Goal: Task Accomplishment & Management: Manage account settings

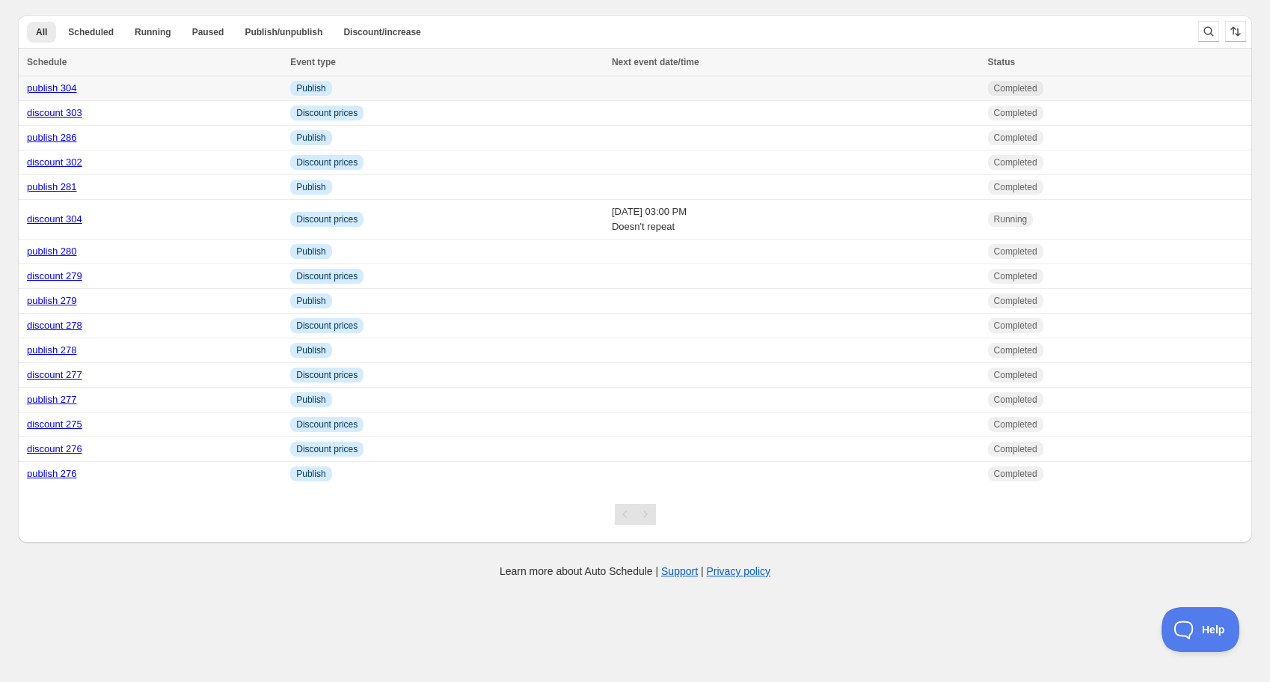
click at [69, 87] on link "publish 304" at bounding box center [52, 87] width 50 height 11
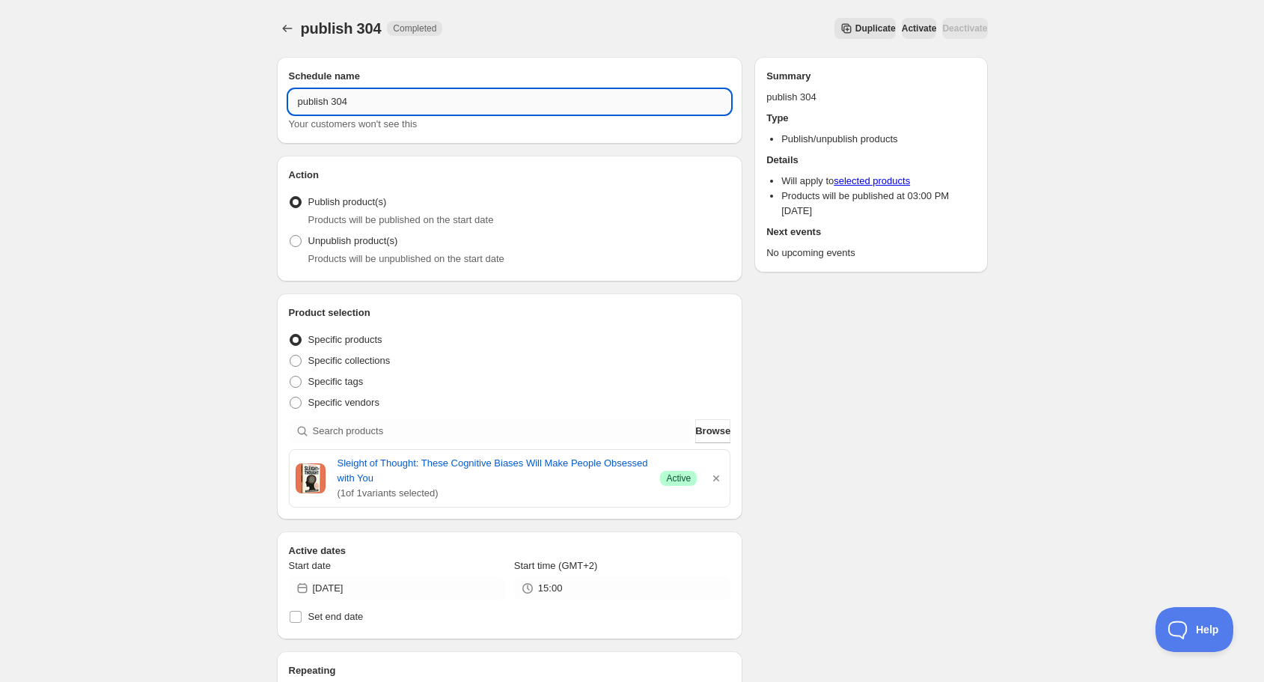
drag, startPoint x: 341, startPoint y: 100, endPoint x: 361, endPoint y: 102, distance: 20.3
click at [360, 102] on input "publish 304" at bounding box center [510, 102] width 442 height 24
type input "publish 305"
click at [720, 479] on icon "button" at bounding box center [715, 478] width 15 height 15
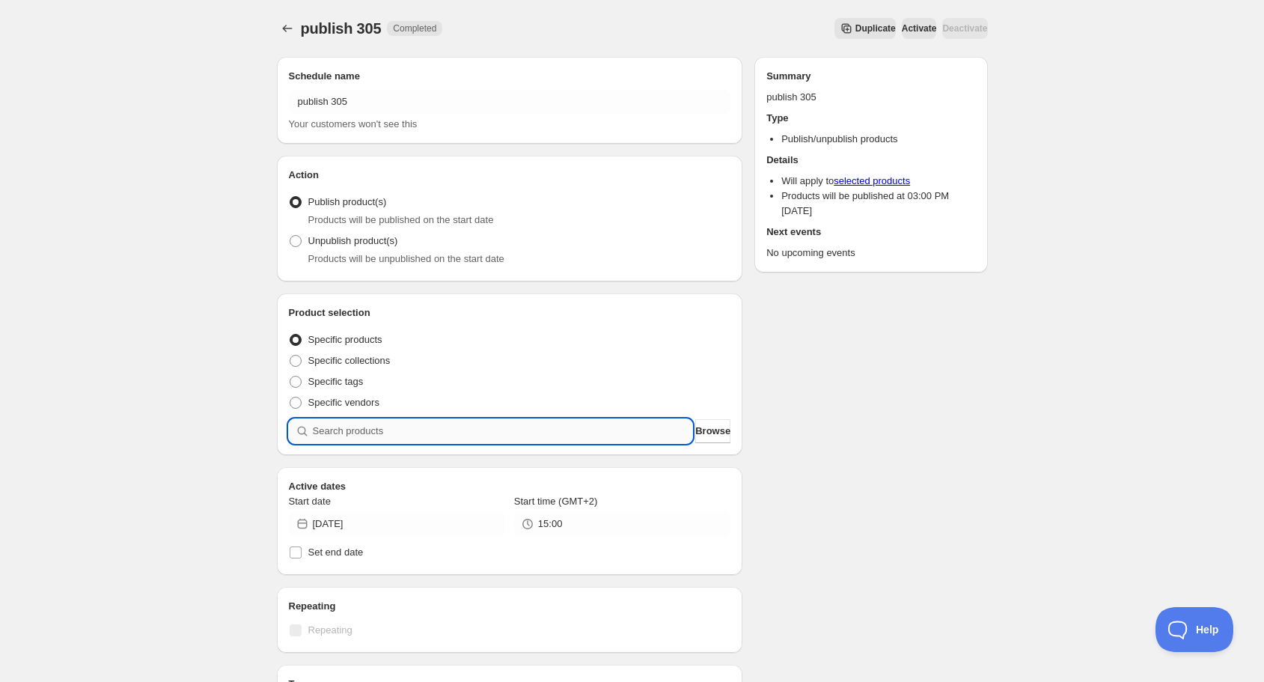
click at [505, 432] on input "search" at bounding box center [503, 431] width 380 height 24
type input "s"
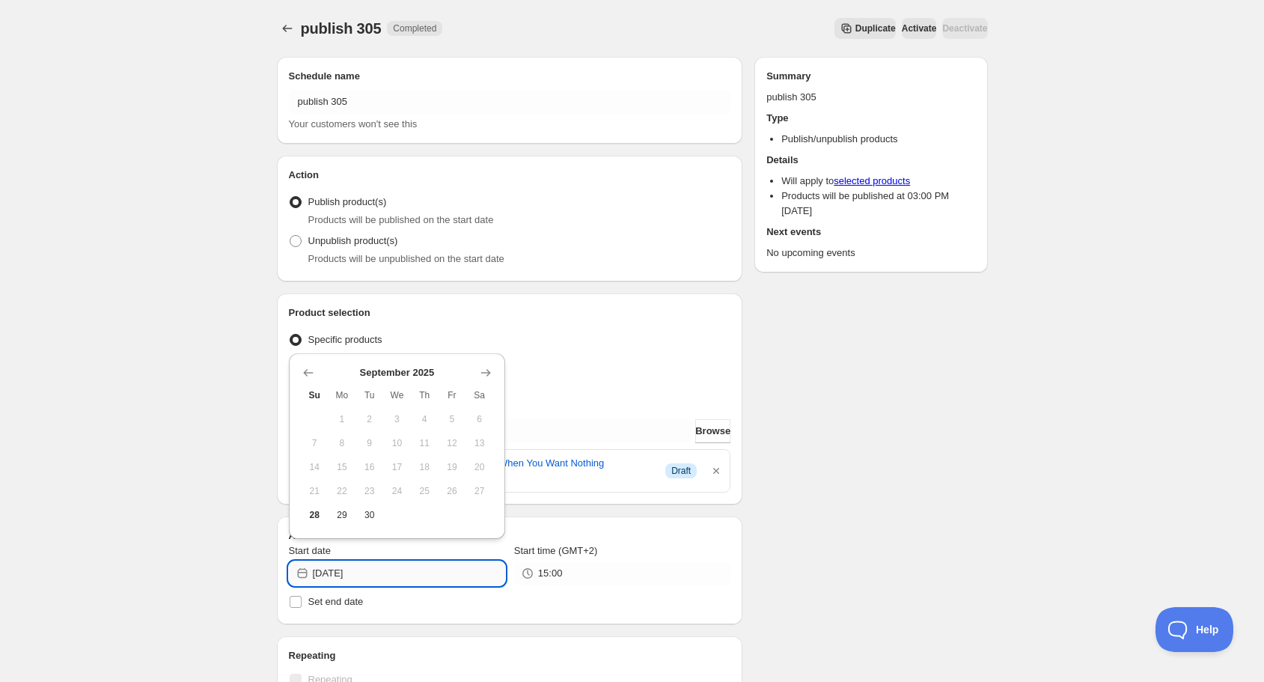
click at [448, 573] on input "[DATE]" at bounding box center [409, 573] width 192 height 24
click at [318, 513] on span "28" at bounding box center [315, 515] width 16 height 12
type input "[DATE]"
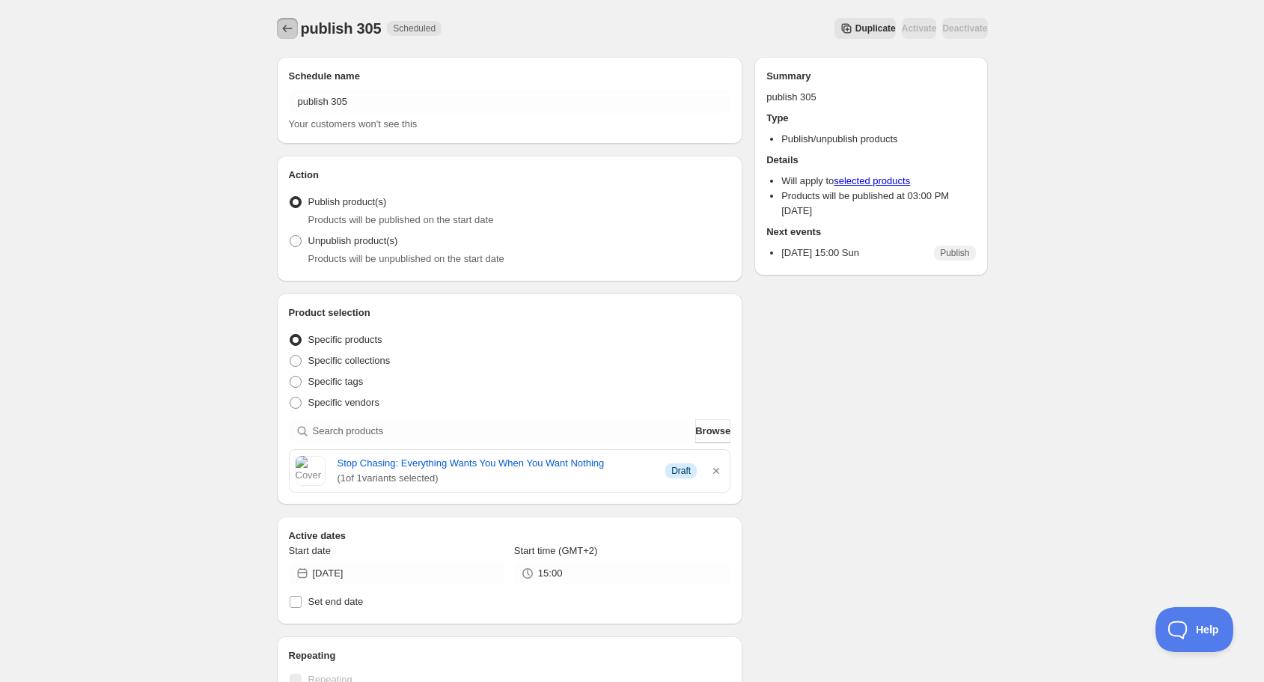
click at [287, 29] on icon "Schedules" at bounding box center [287, 28] width 15 height 15
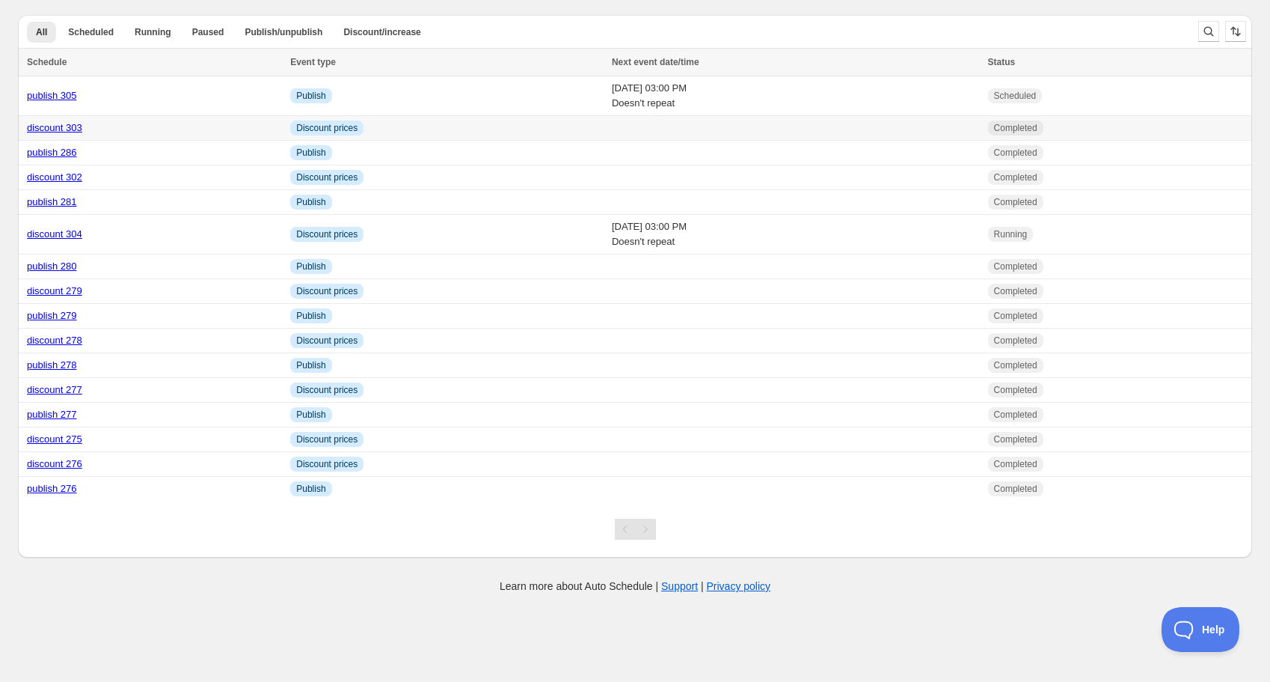
click at [55, 129] on link "discount 303" at bounding box center [54, 127] width 55 height 11
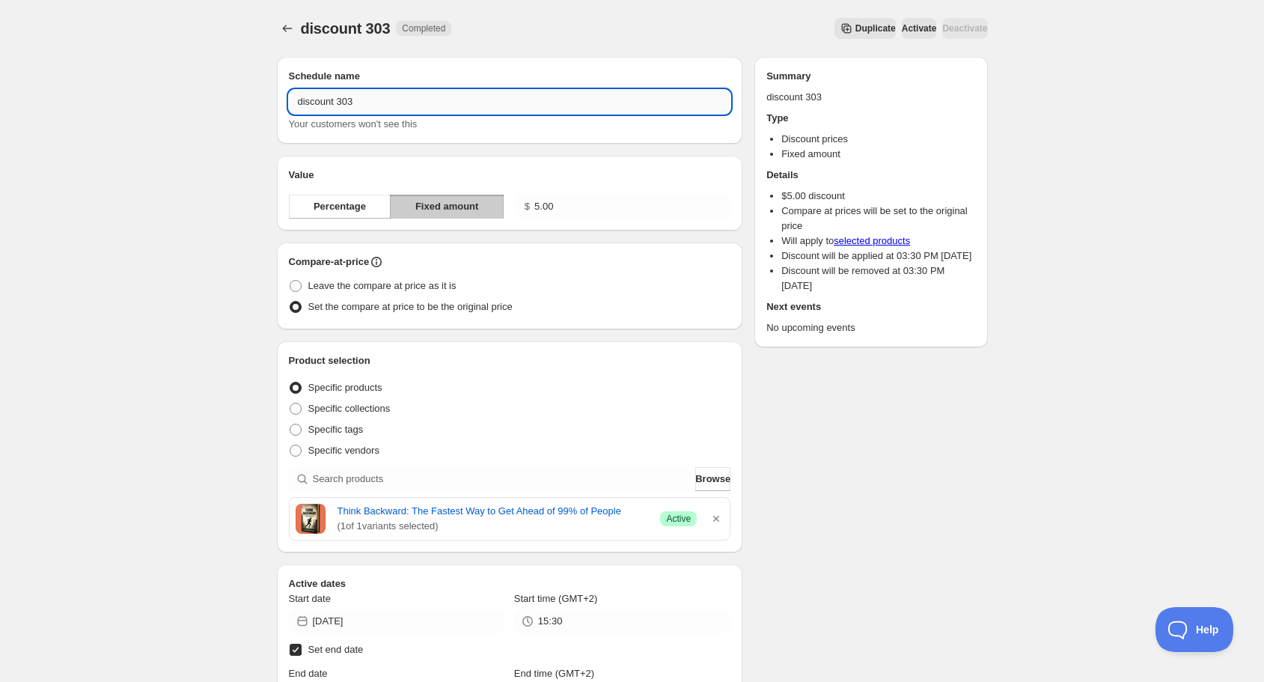
drag, startPoint x: 349, startPoint y: 102, endPoint x: 361, endPoint y: 102, distance: 12.7
click at [360, 102] on input "discount 303" at bounding box center [510, 102] width 442 height 24
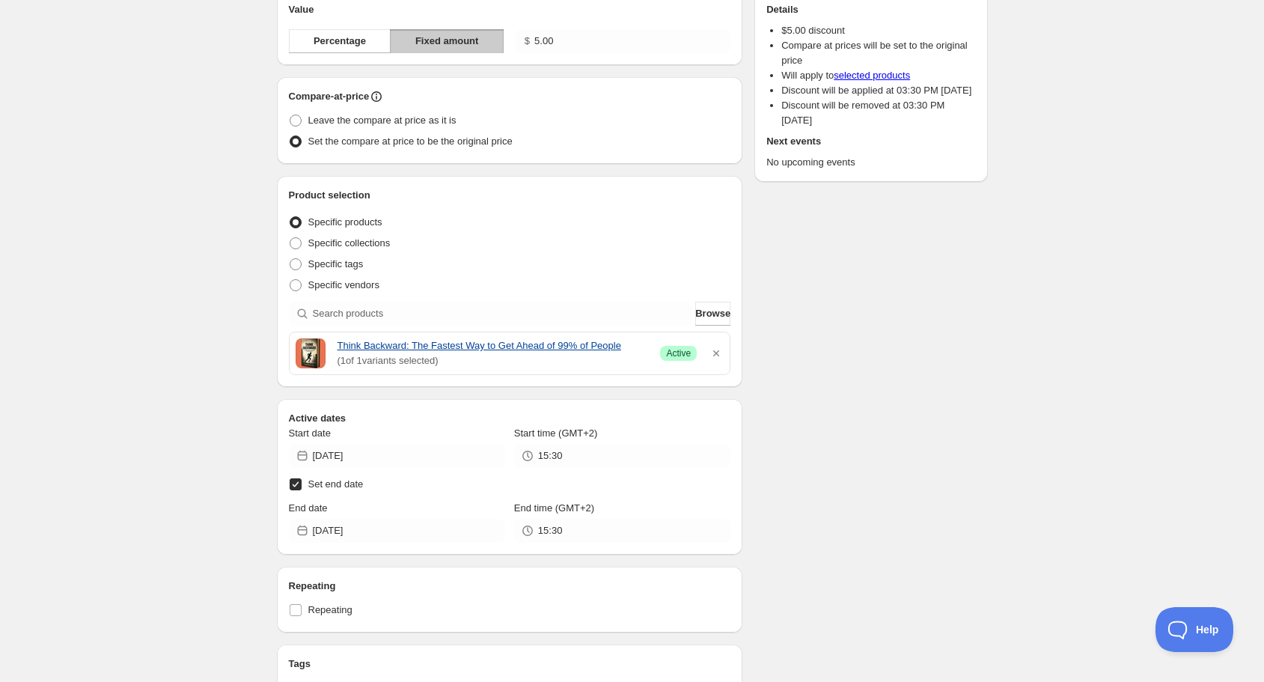
scroll to position [180, 0]
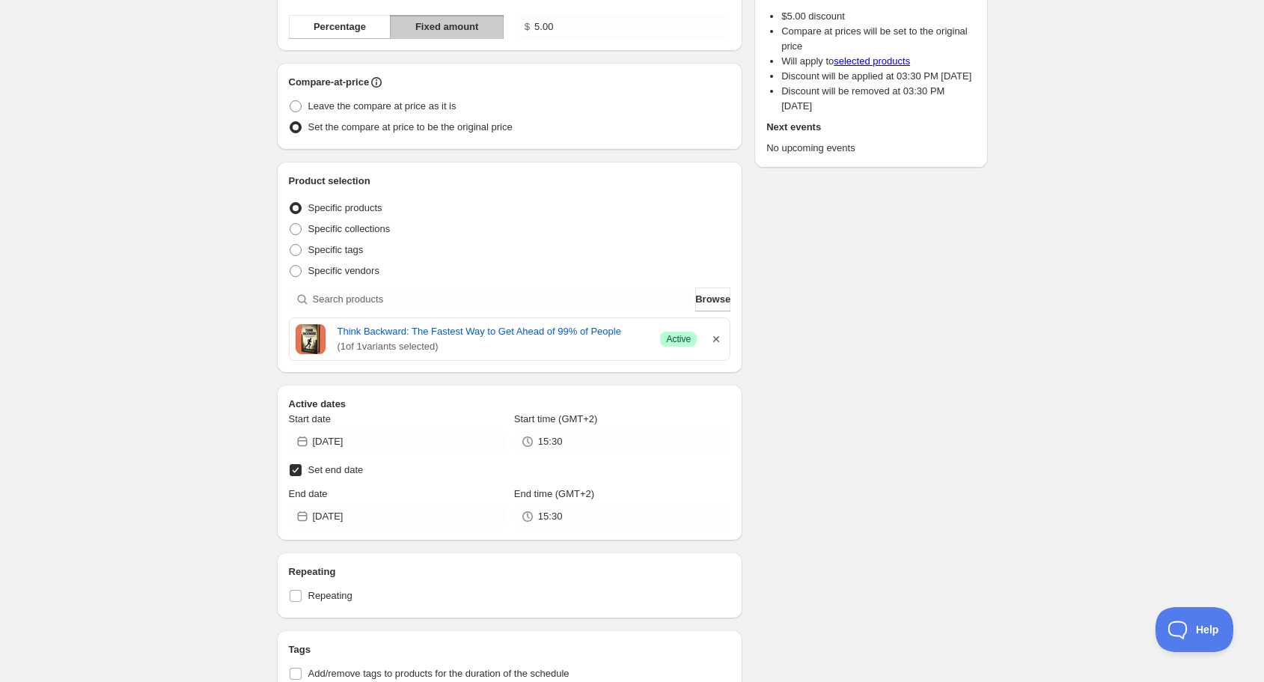
type input "discount 305"
click at [720, 338] on icon "button" at bounding box center [715, 338] width 15 height 15
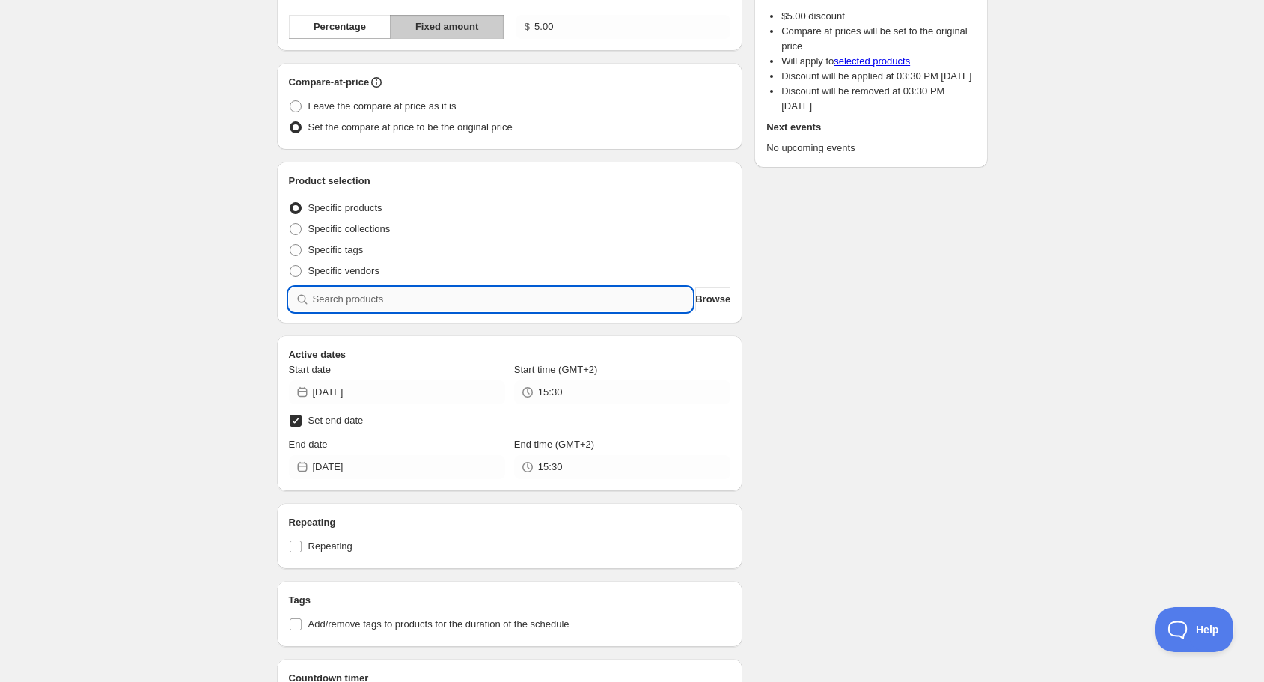
click at [444, 302] on input "search" at bounding box center [503, 299] width 380 height 24
type input "s"
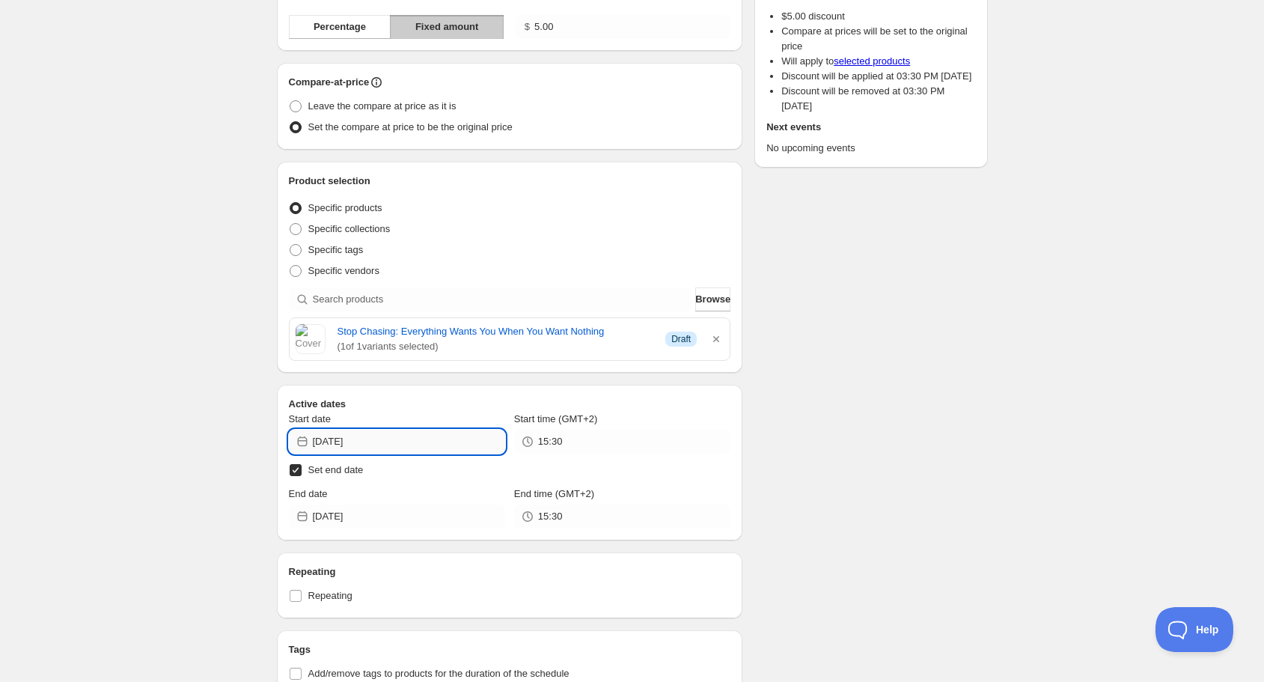
click at [435, 429] on input "[DATE]" at bounding box center [409, 441] width 192 height 24
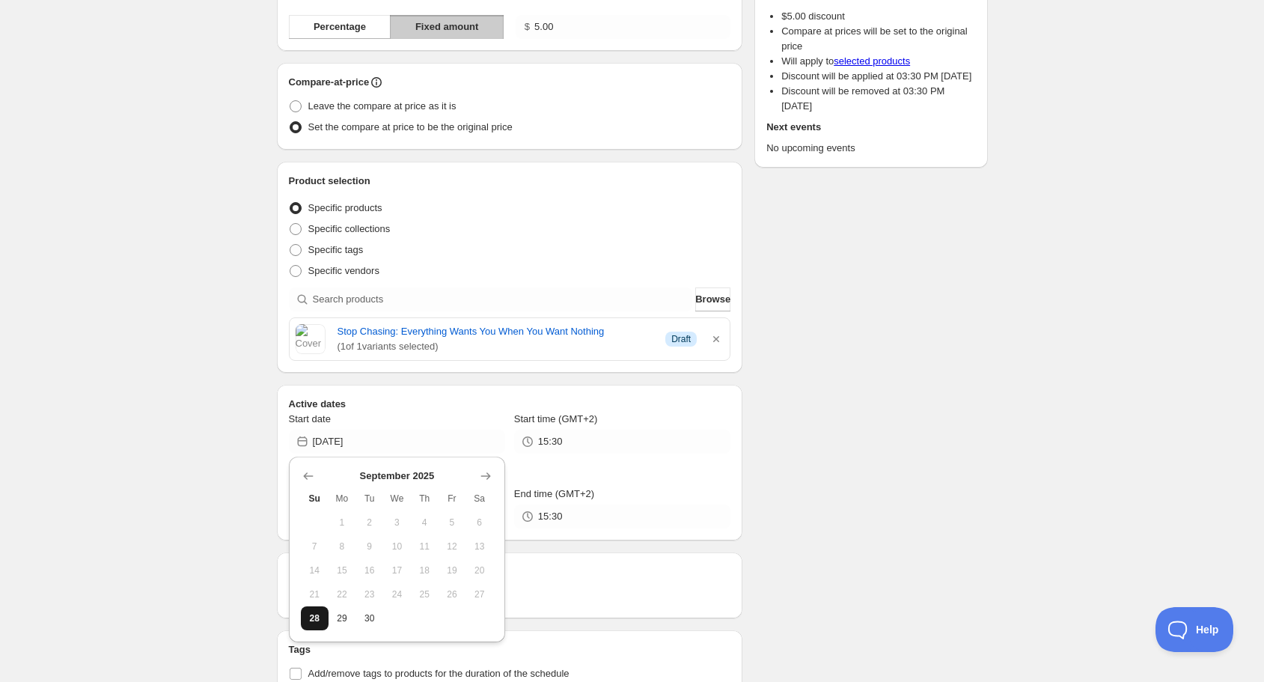
click at [325, 616] on button "28" at bounding box center [315, 618] width 28 height 24
type input "[DATE]"
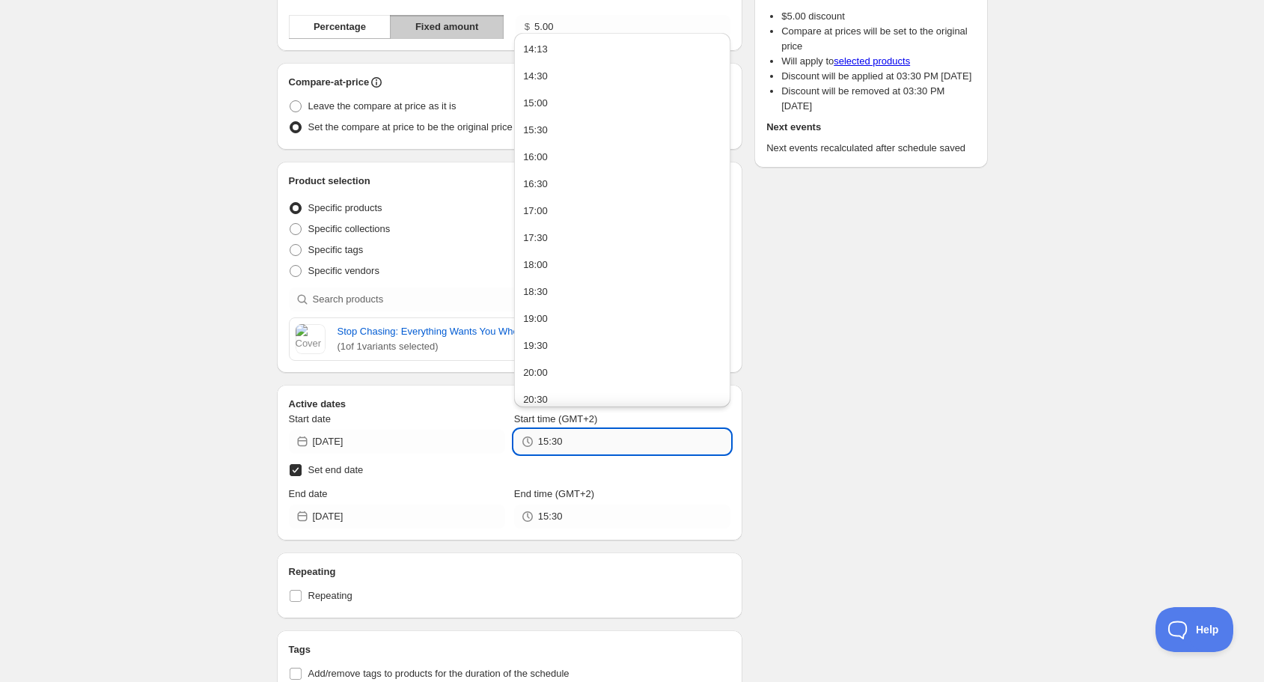
click at [576, 446] on input "15:30" at bounding box center [634, 441] width 192 height 24
click at [566, 112] on button "15:00" at bounding box center [621, 103] width 207 height 24
type input "15:00"
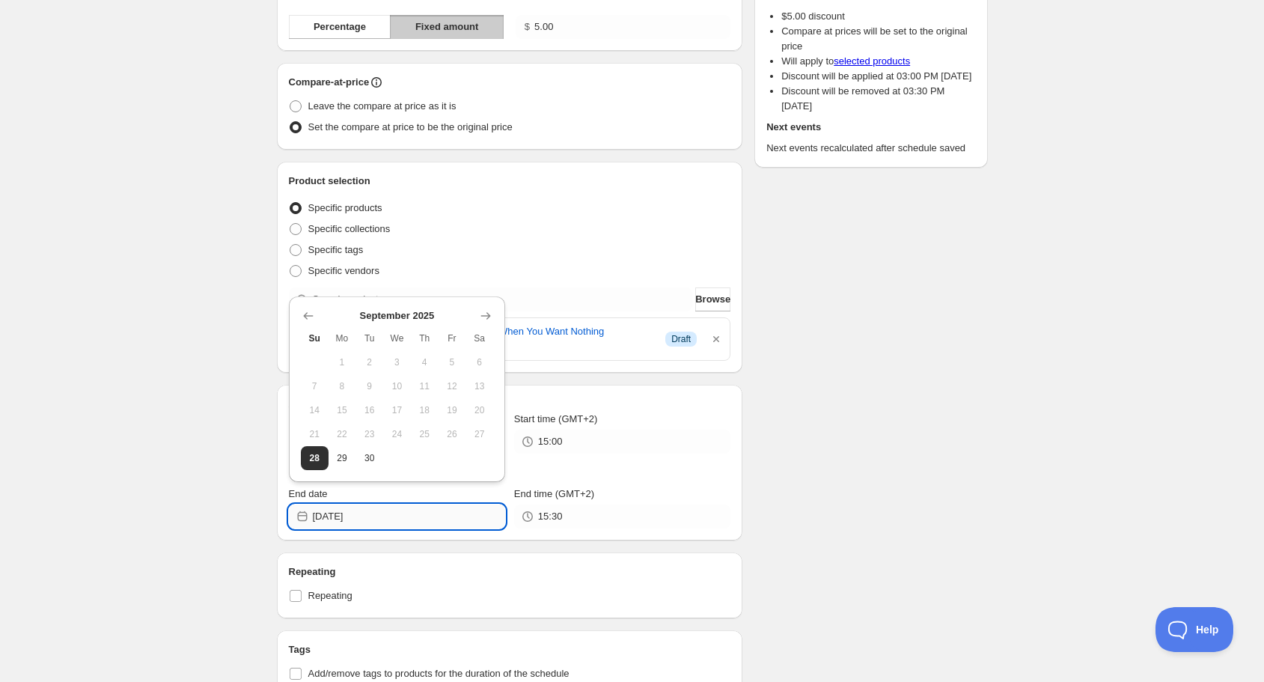
click at [416, 516] on input "[DATE]" at bounding box center [409, 516] width 192 height 24
click at [366, 459] on span "30" at bounding box center [369, 458] width 16 height 12
type input "[DATE]"
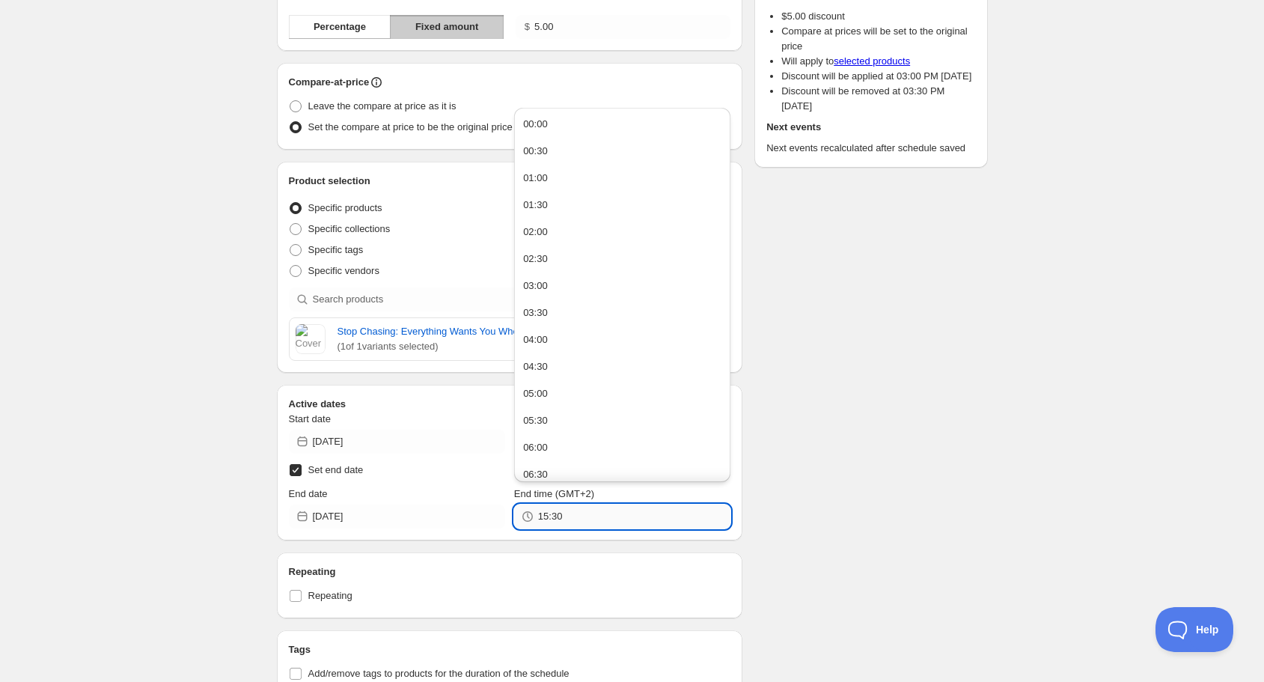
click at [569, 518] on input "15:30" at bounding box center [634, 516] width 192 height 24
click at [580, 332] on button "15:00" at bounding box center [621, 334] width 207 height 24
type input "15:00"
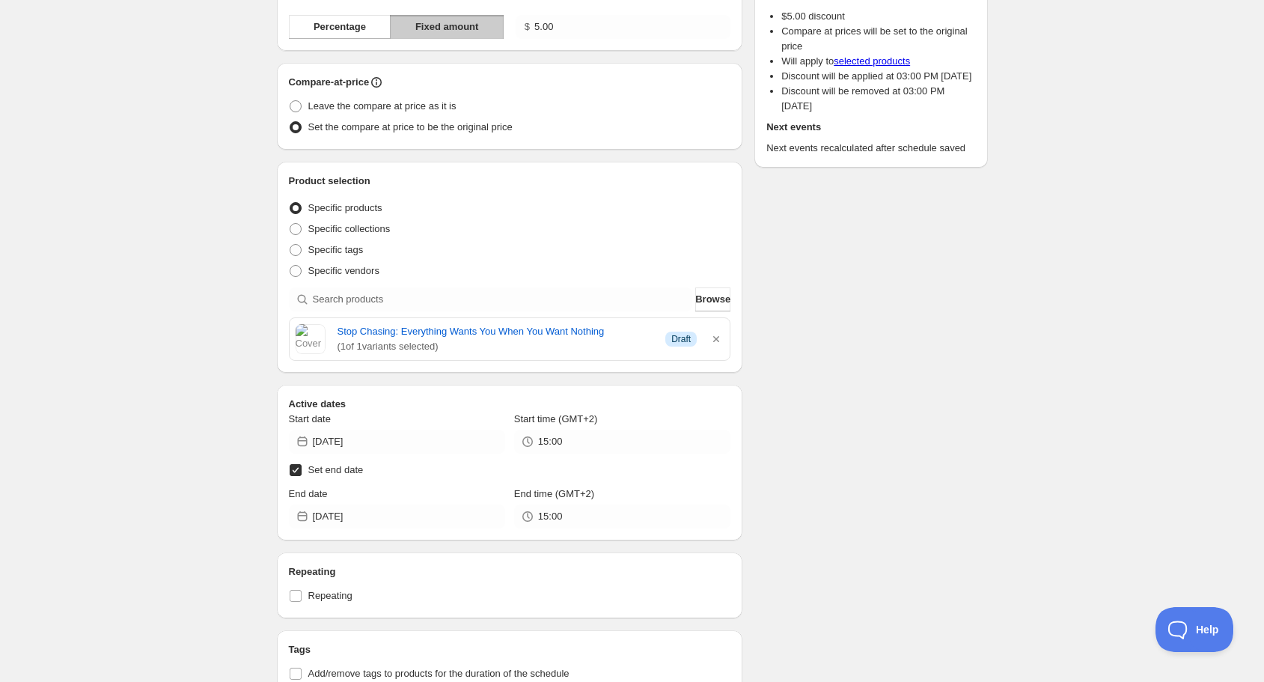
click at [931, 504] on div "Schedule name discount 305 Your customers won't see this Value Percentage Fixed…" at bounding box center [626, 669] width 723 height 1609
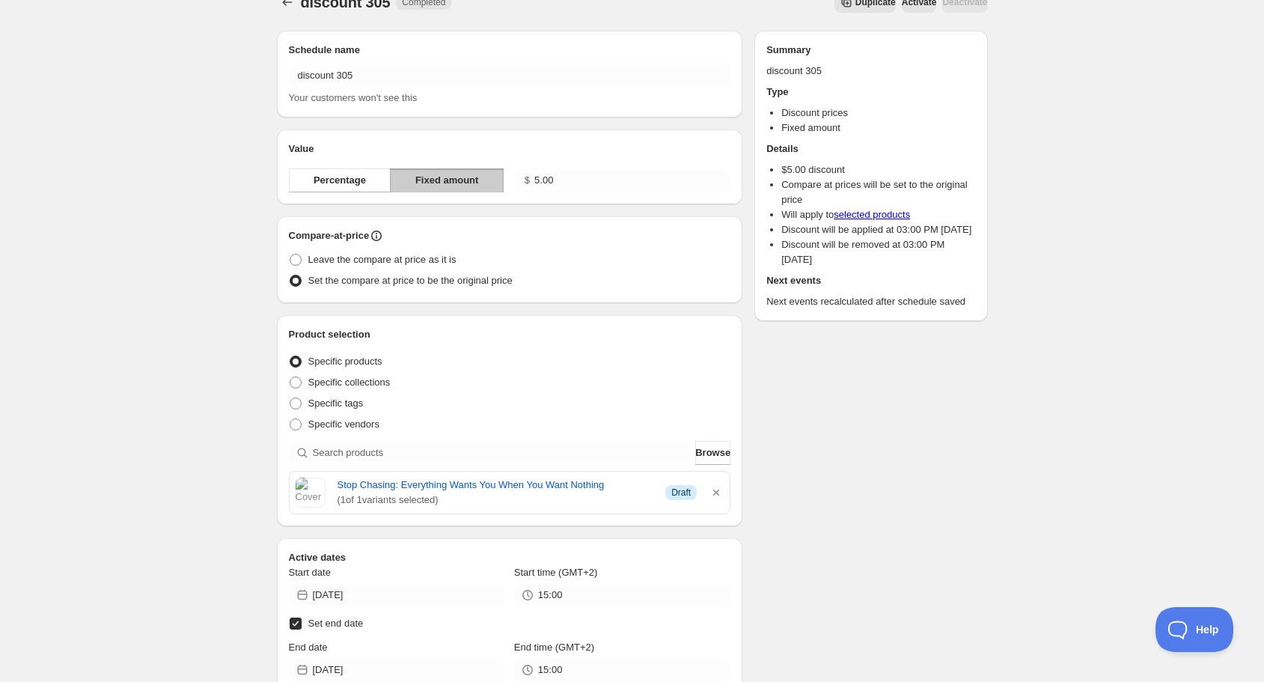
scroll to position [0, 0]
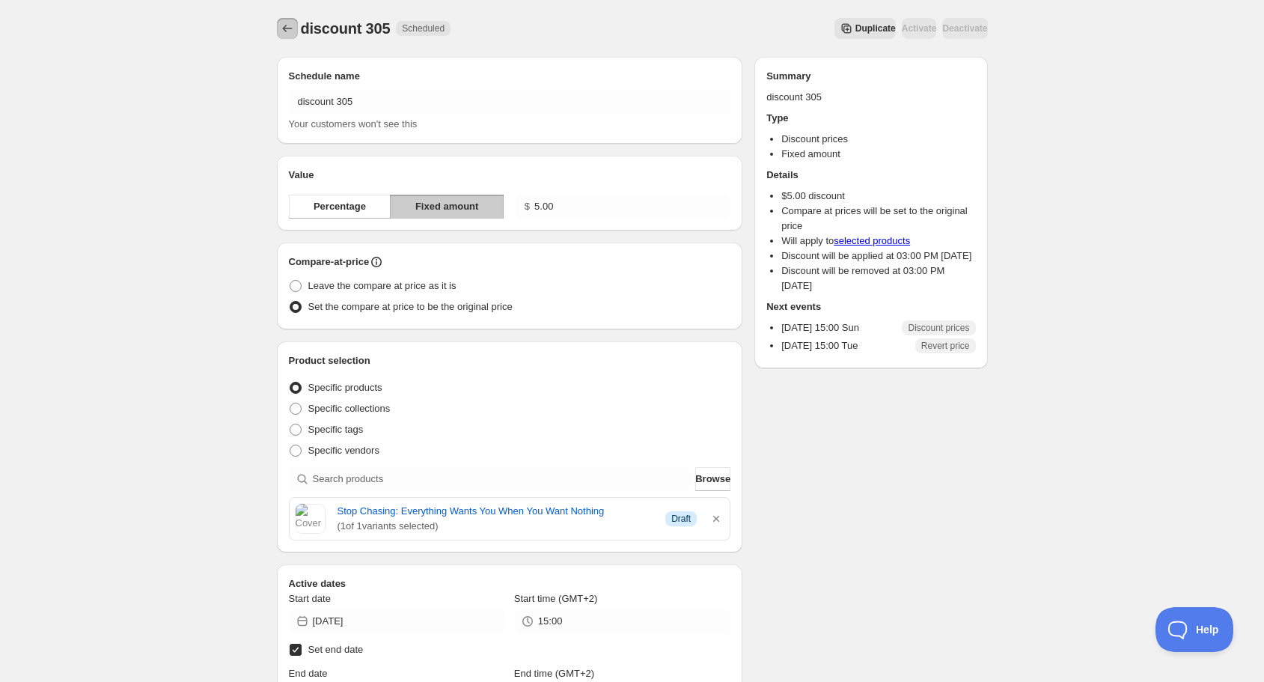
click at [285, 24] on icon "Schedules" at bounding box center [287, 28] width 15 height 15
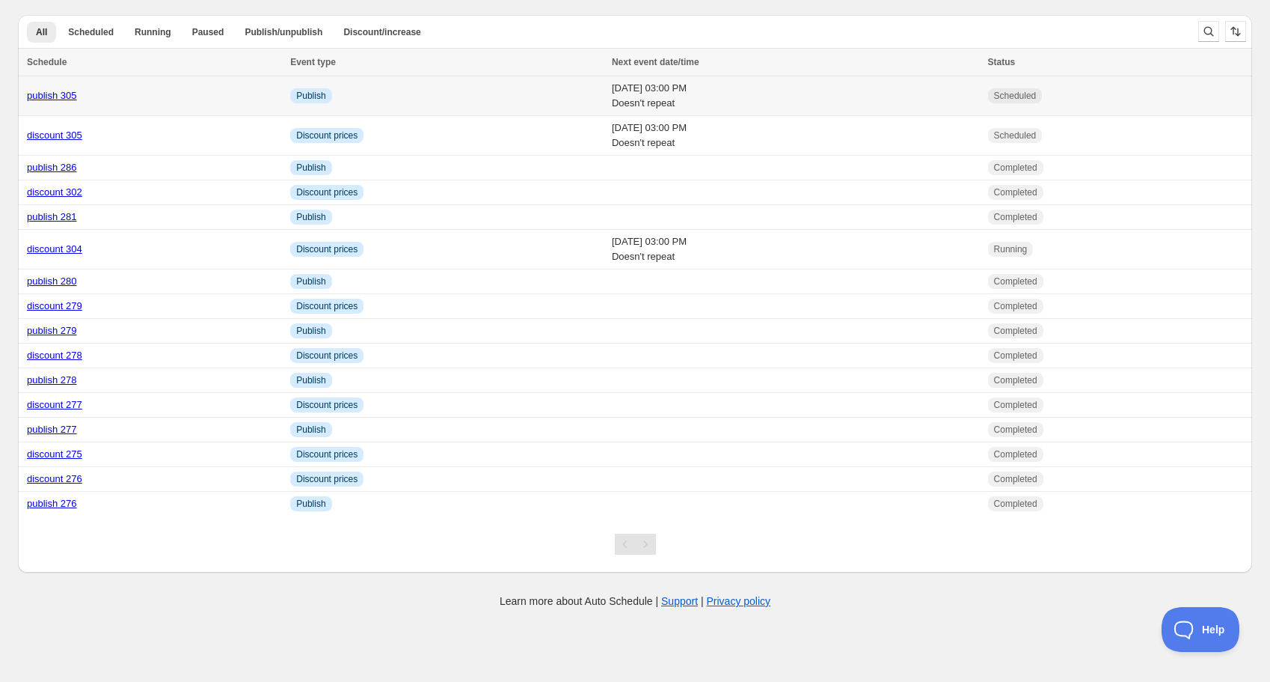
click at [61, 94] on link "publish 305" at bounding box center [52, 95] width 50 height 11
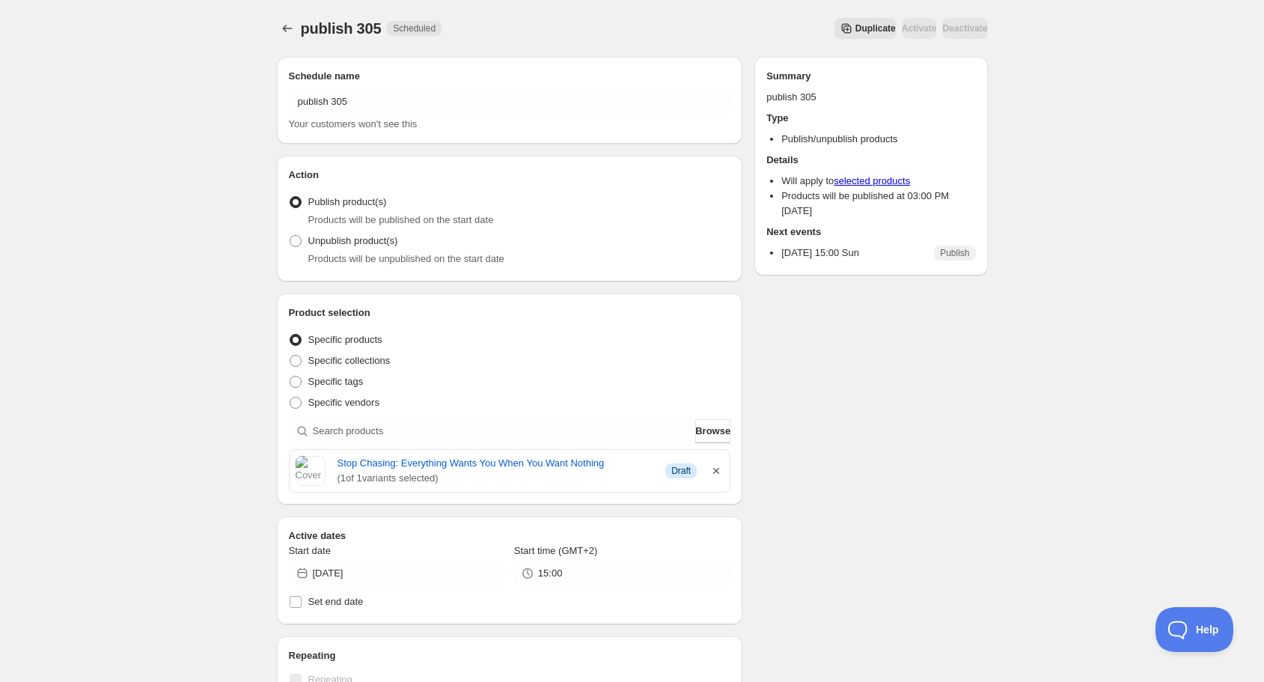
click at [717, 470] on icon "button" at bounding box center [715, 470] width 15 height 15
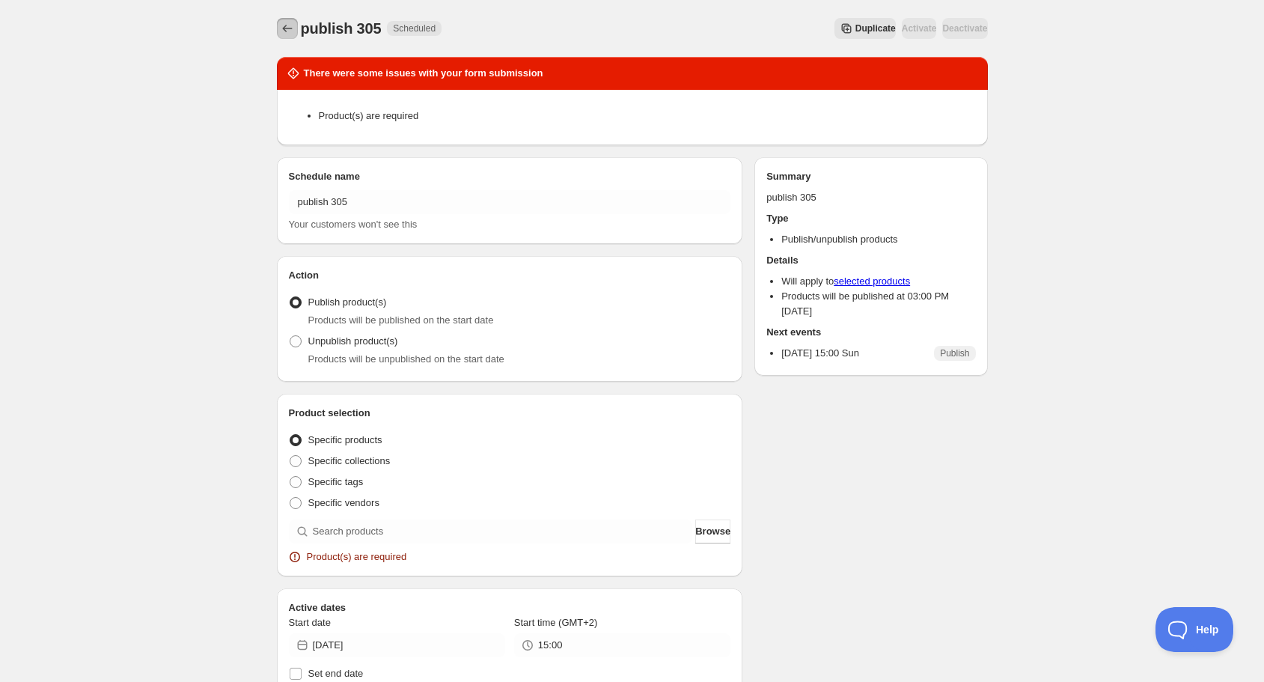
click at [285, 27] on icon "Schedules" at bounding box center [287, 28] width 15 height 15
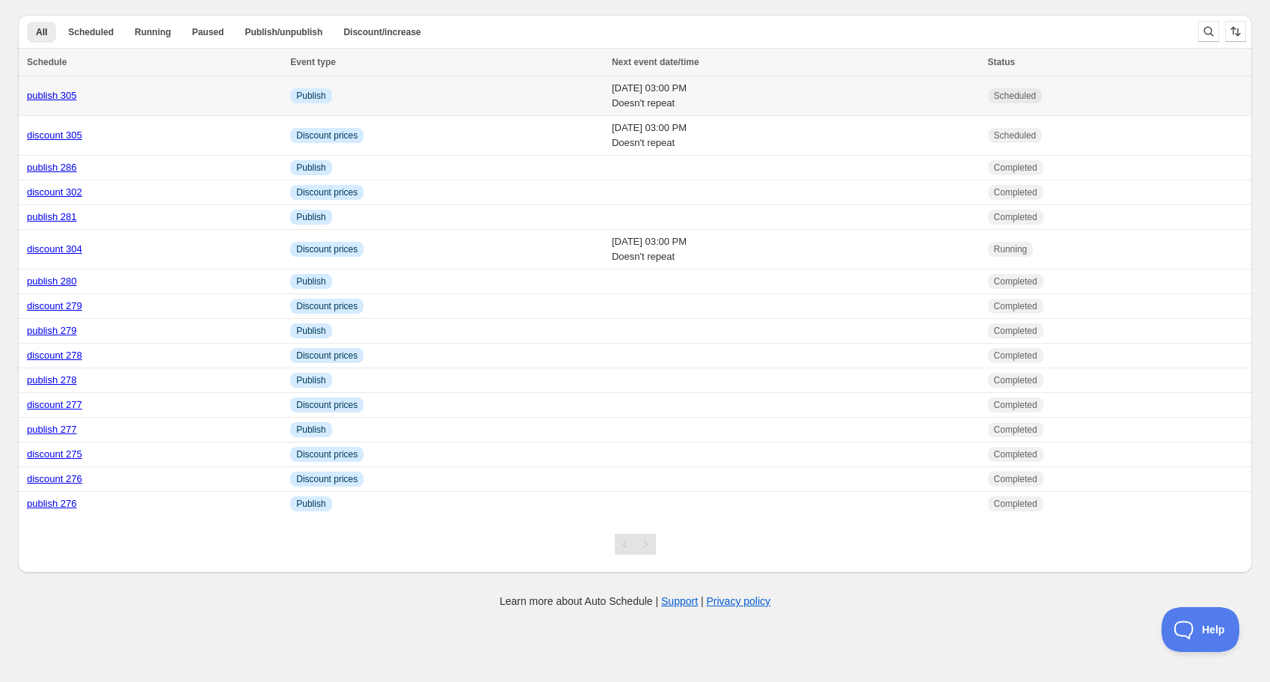
click at [62, 97] on link "publish 305" at bounding box center [52, 95] width 50 height 11
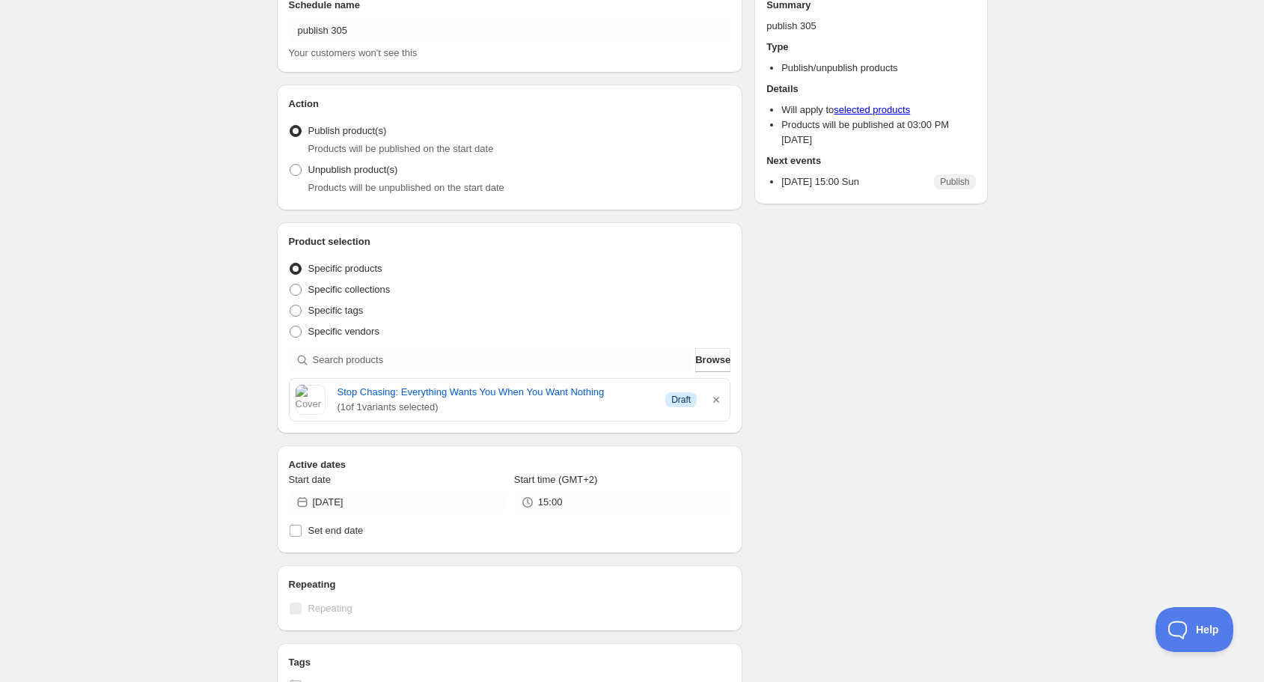
scroll to position [180, 0]
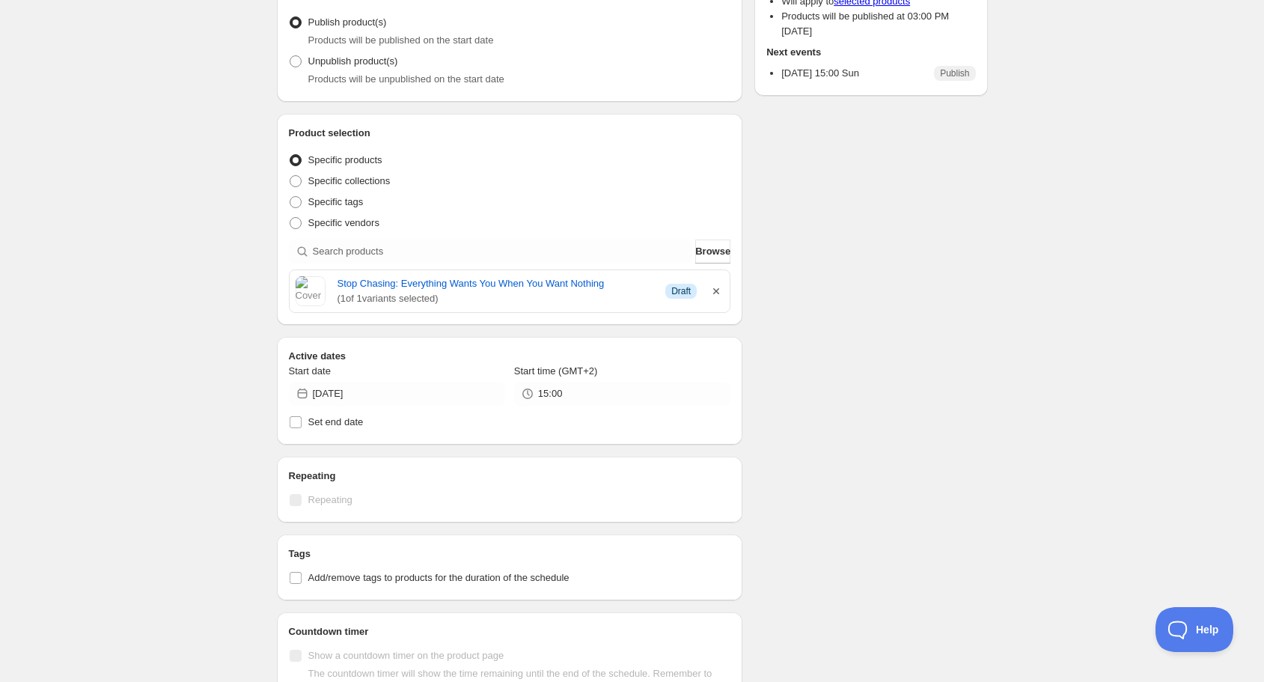
click at [717, 291] on icon "button" at bounding box center [716, 291] width 6 height 6
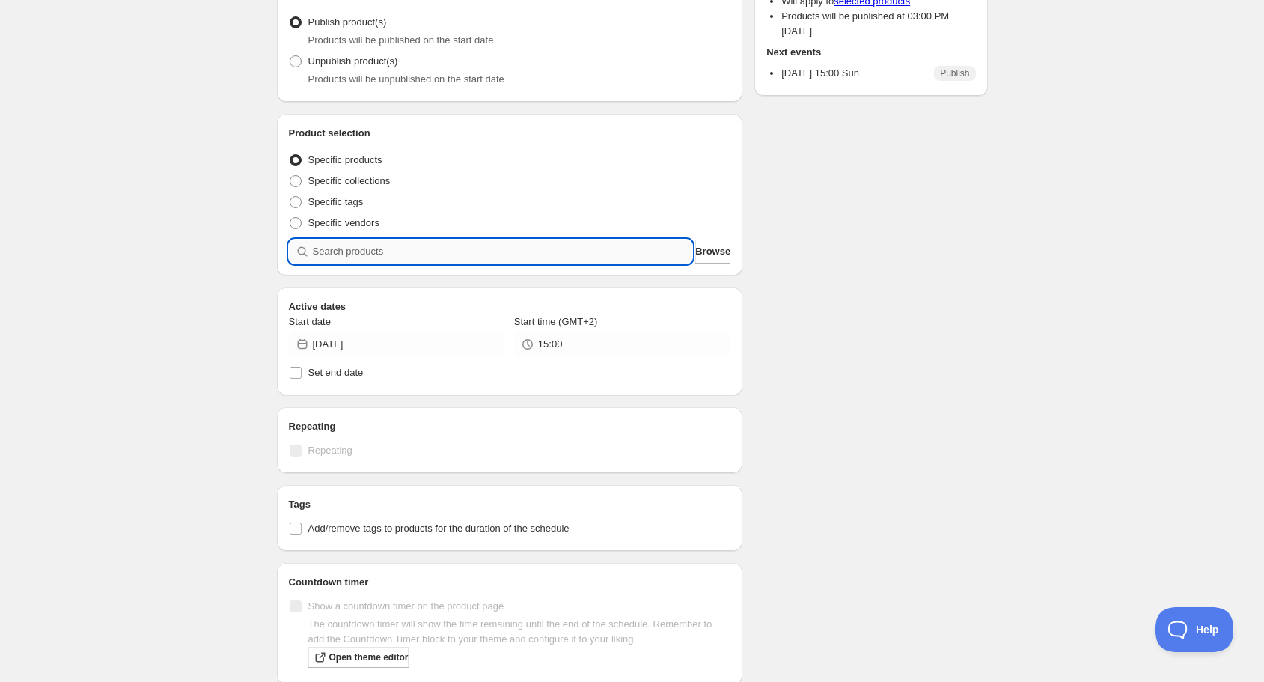
click at [484, 247] on input "search" at bounding box center [503, 251] width 380 height 24
type input "d"
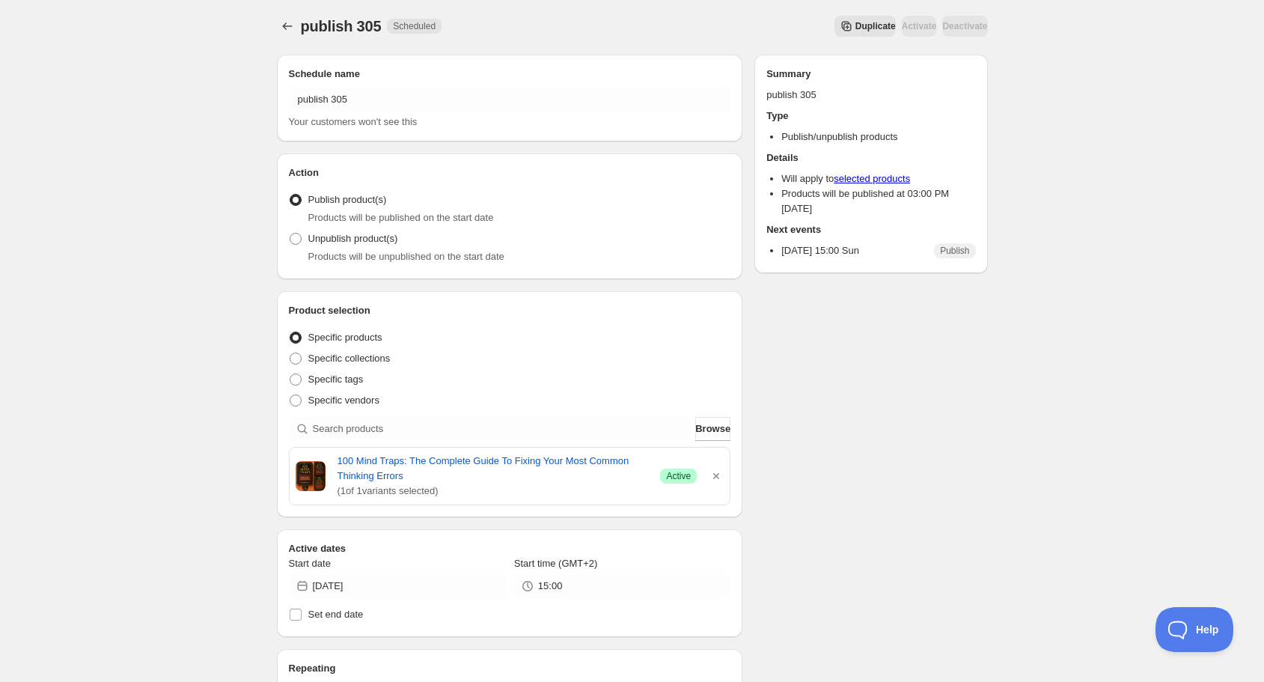
scroll to position [0, 0]
click at [283, 25] on icon "Schedules" at bounding box center [287, 28] width 15 height 15
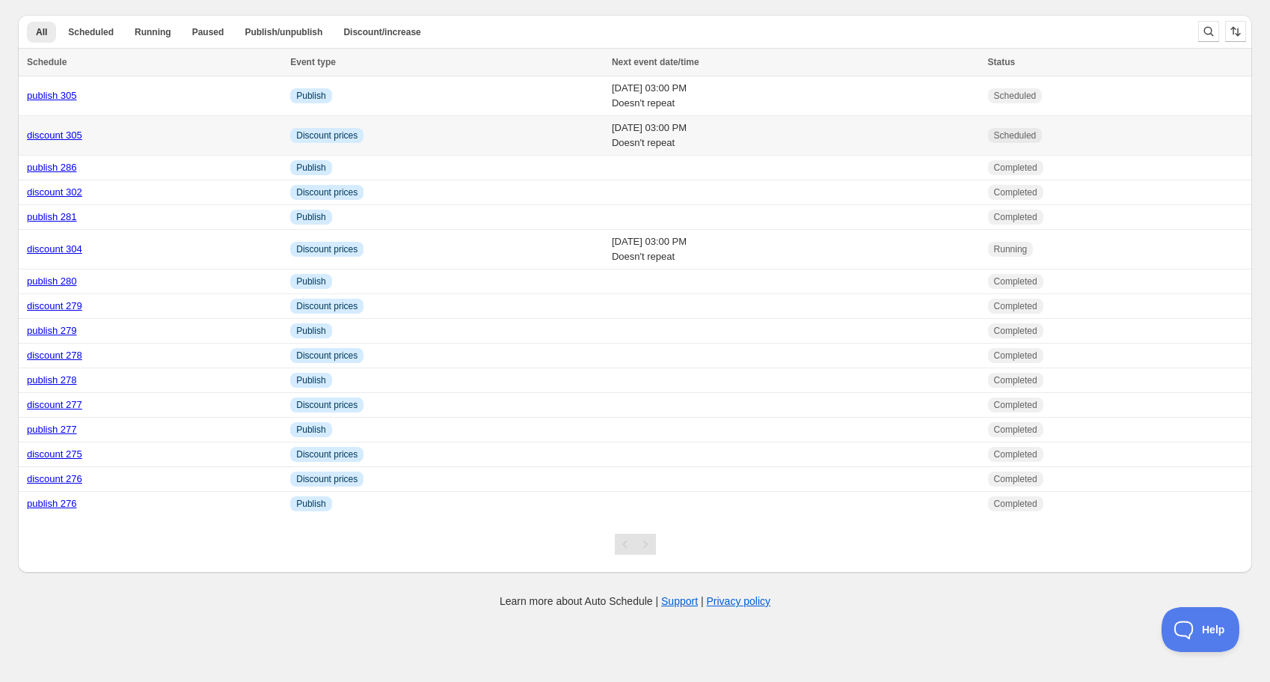
click at [72, 135] on link "discount 305" at bounding box center [54, 134] width 55 height 11
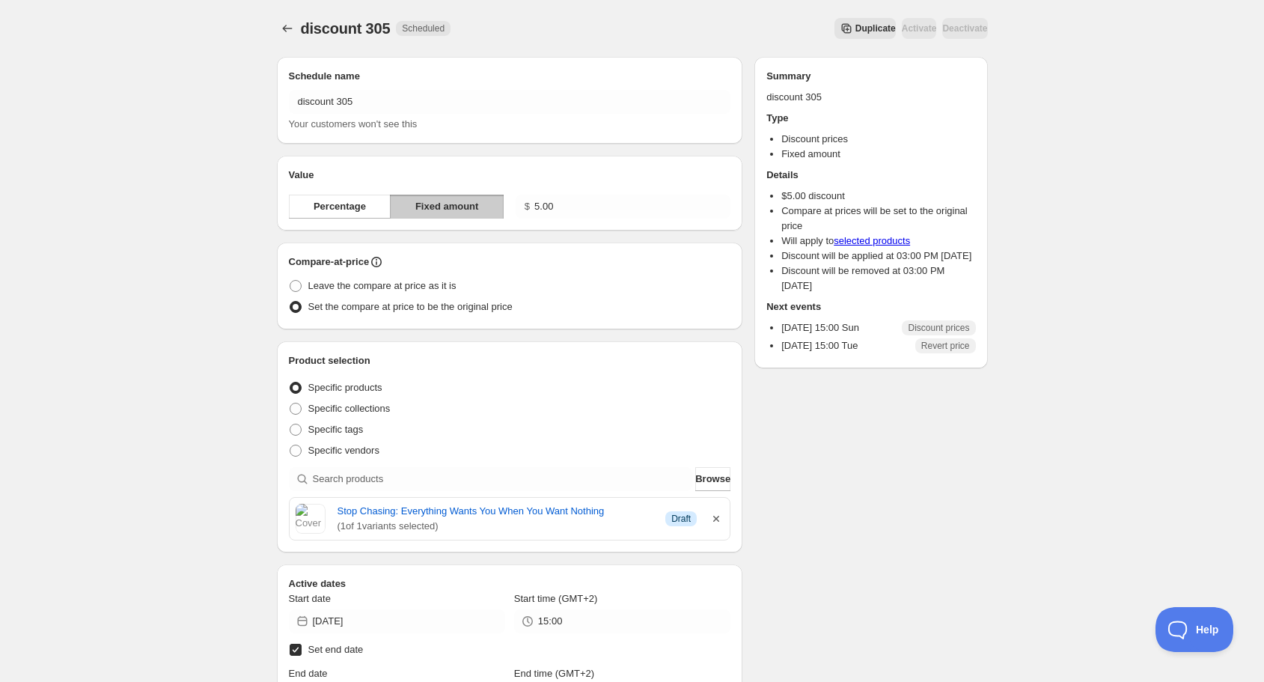
click at [719, 517] on icon "button" at bounding box center [715, 518] width 15 height 15
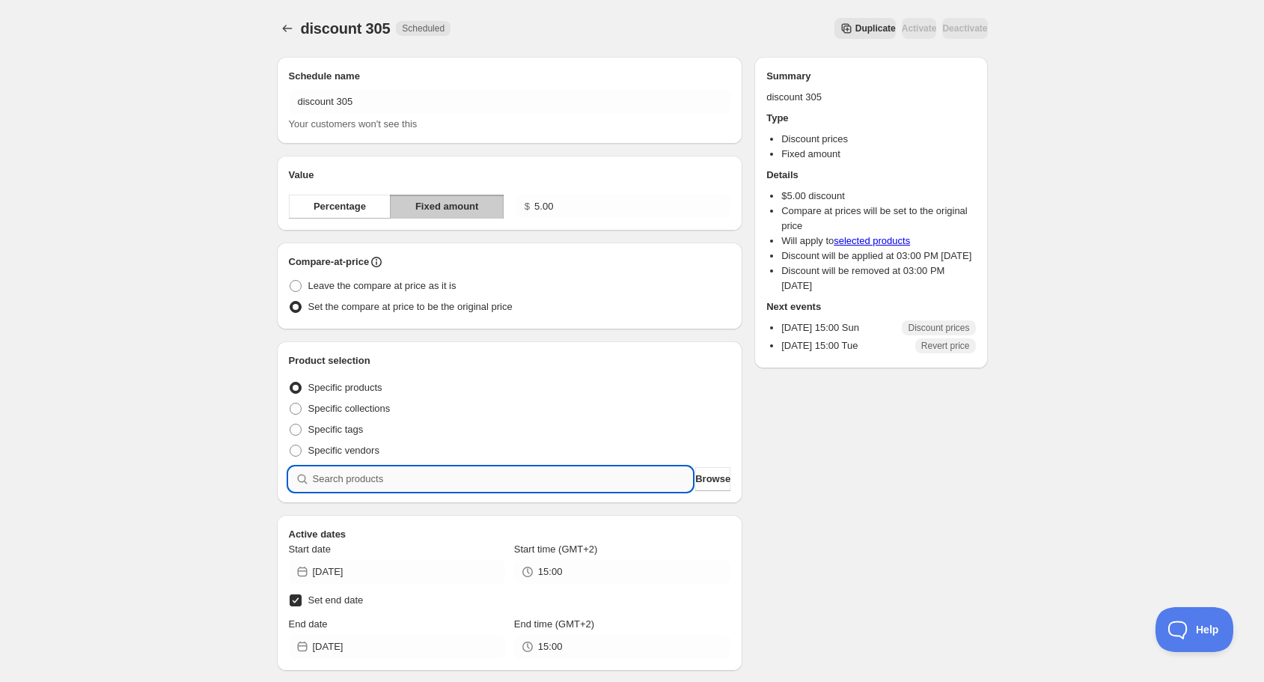
click at [510, 471] on input "search" at bounding box center [503, 479] width 380 height 24
type input "d"
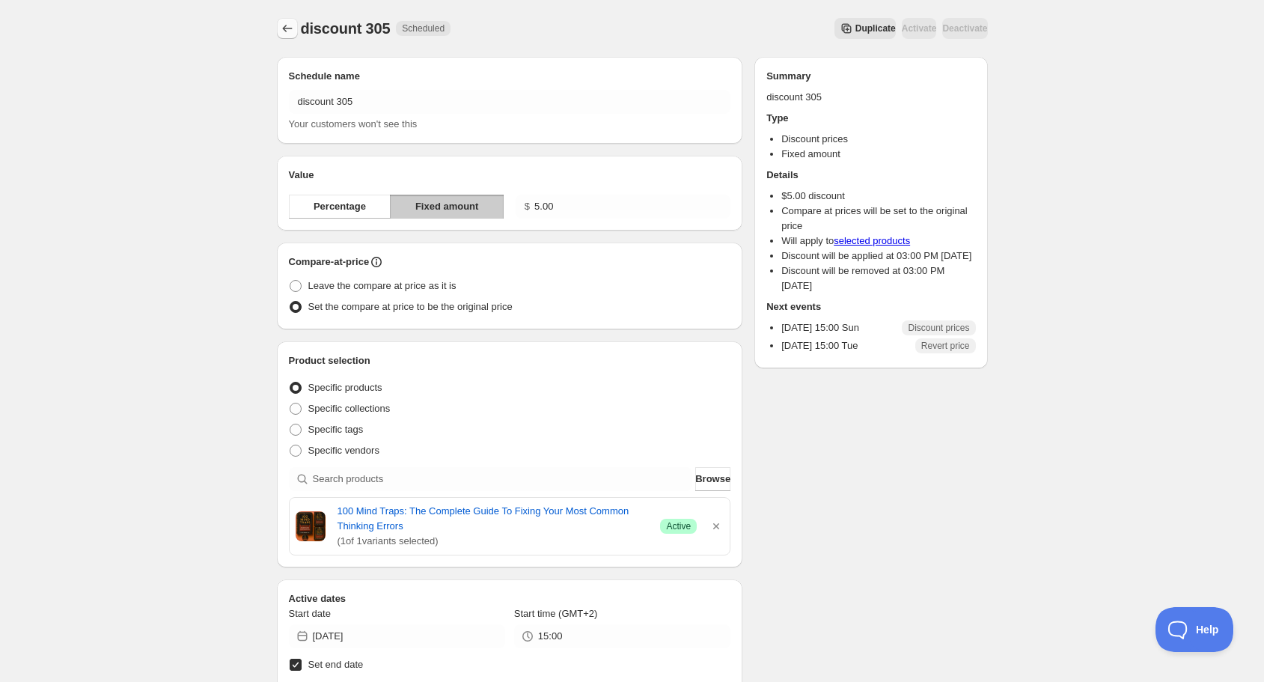
click at [284, 29] on icon "Schedules" at bounding box center [287, 28] width 10 height 7
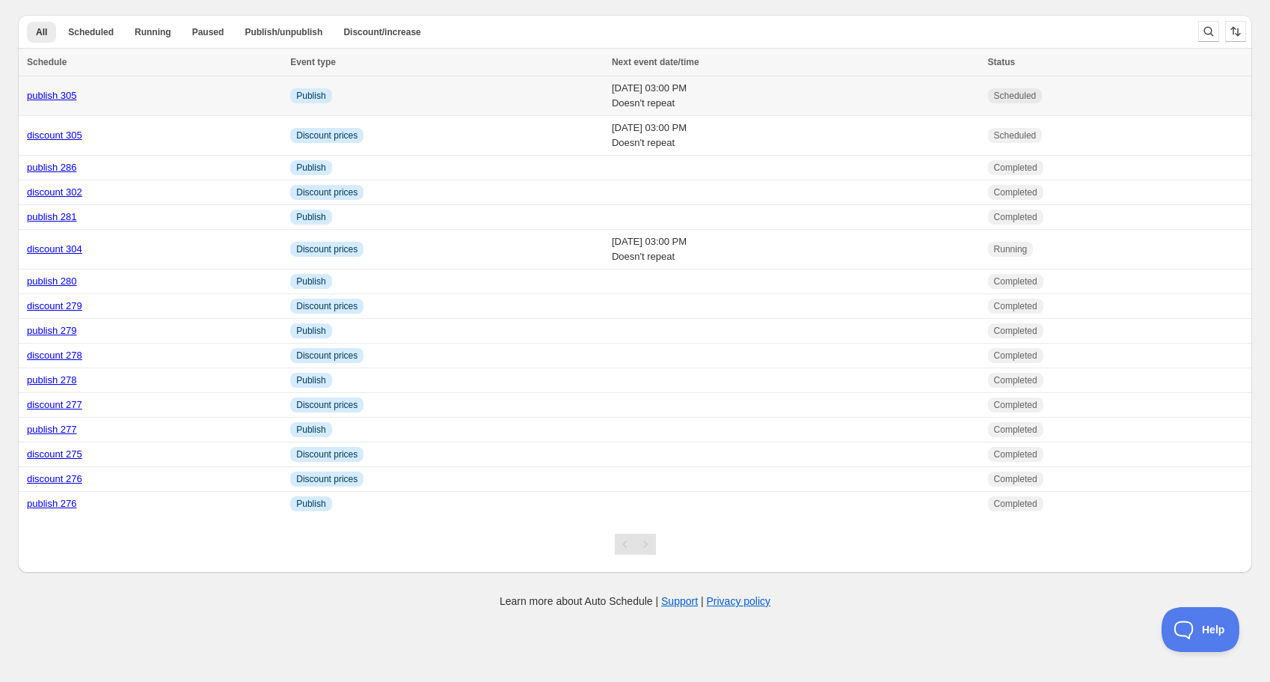
click at [45, 93] on link "publish 305" at bounding box center [52, 95] width 50 height 11
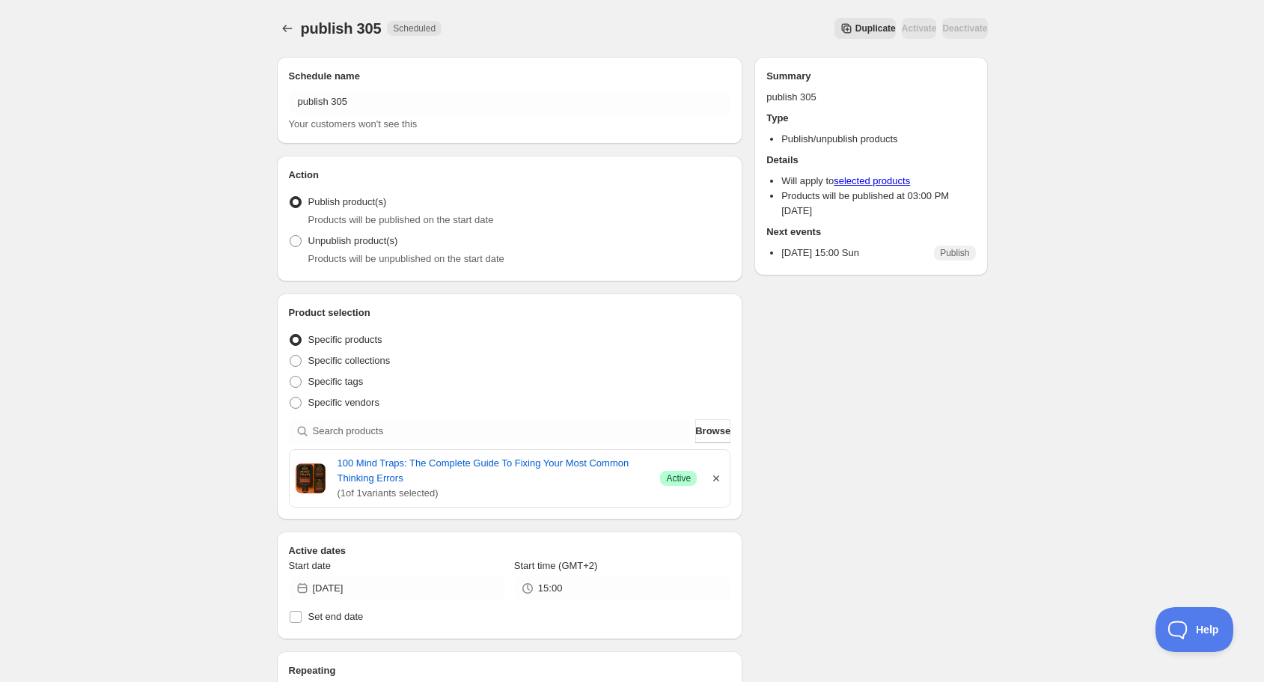
click at [719, 477] on icon "button" at bounding box center [715, 478] width 15 height 15
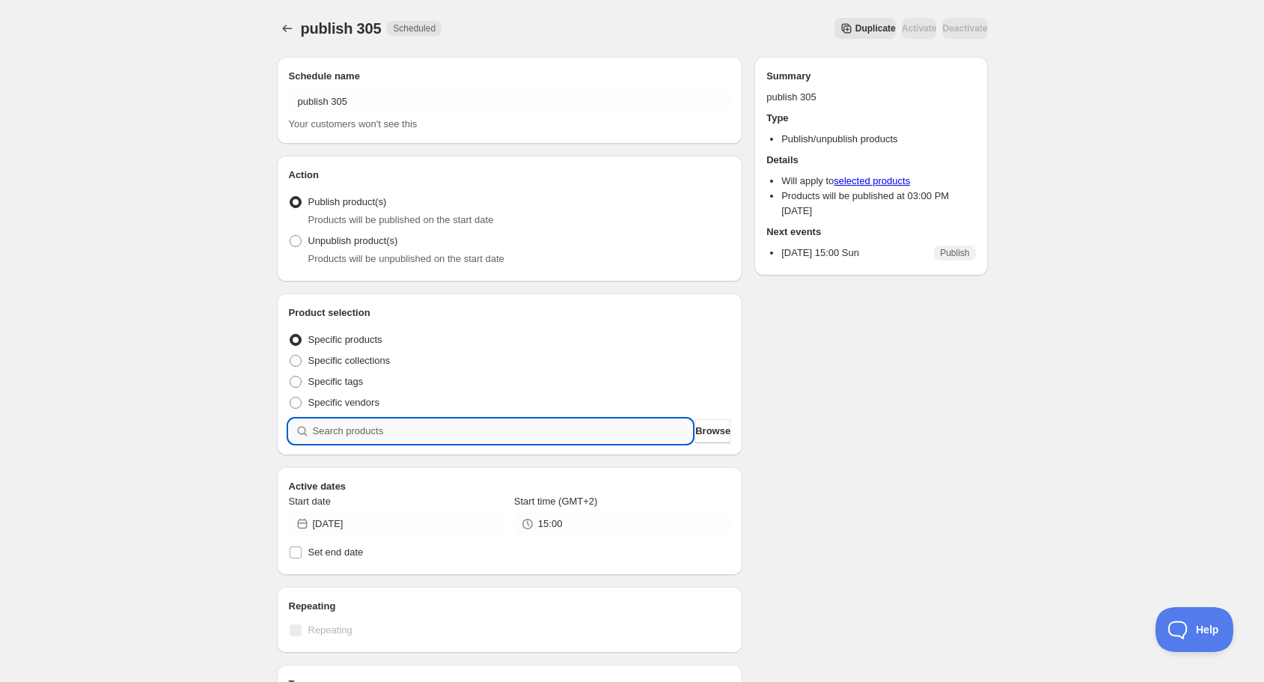
click at [530, 436] on input "search" at bounding box center [503, 431] width 380 height 24
type input "30"
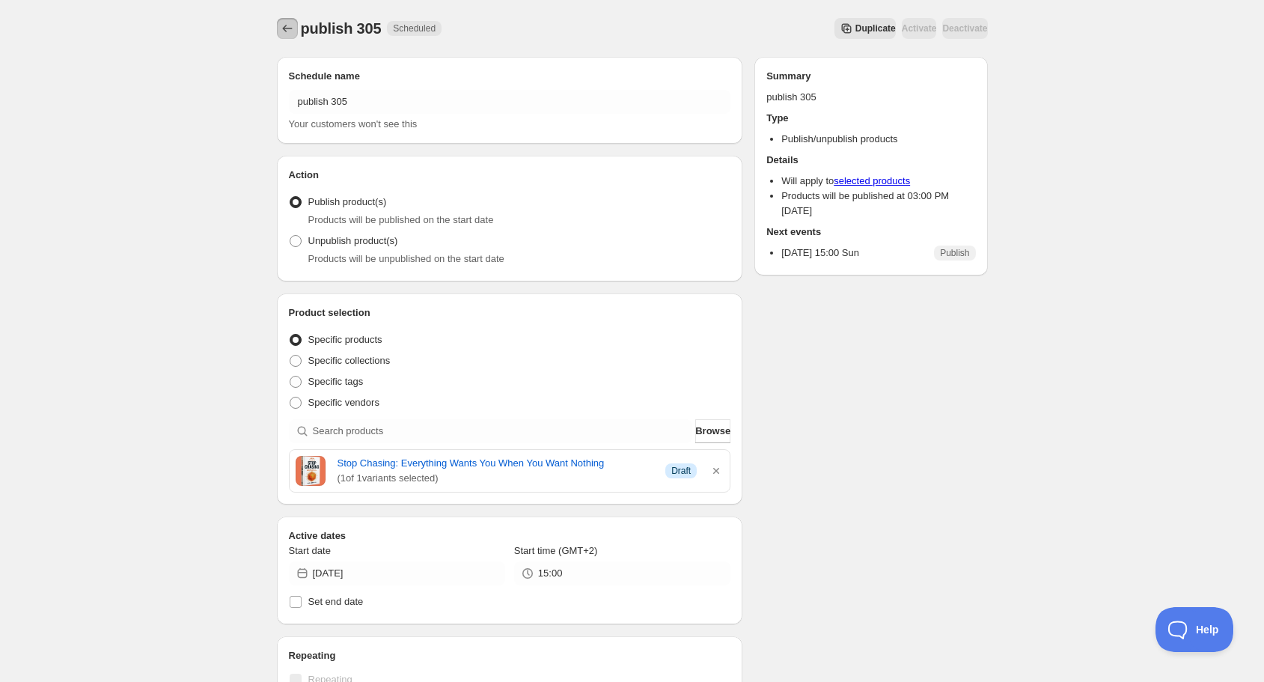
click at [287, 28] on icon "Schedules" at bounding box center [287, 28] width 15 height 15
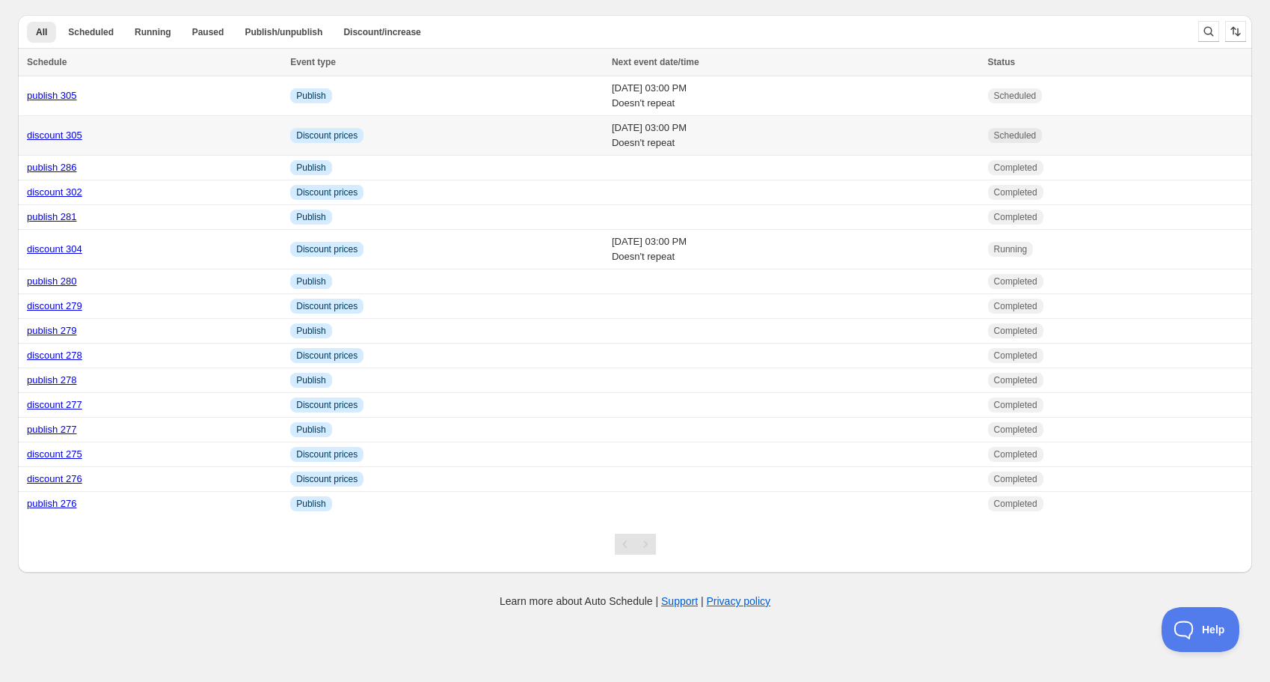
click at [62, 134] on link "discount 305" at bounding box center [54, 134] width 55 height 11
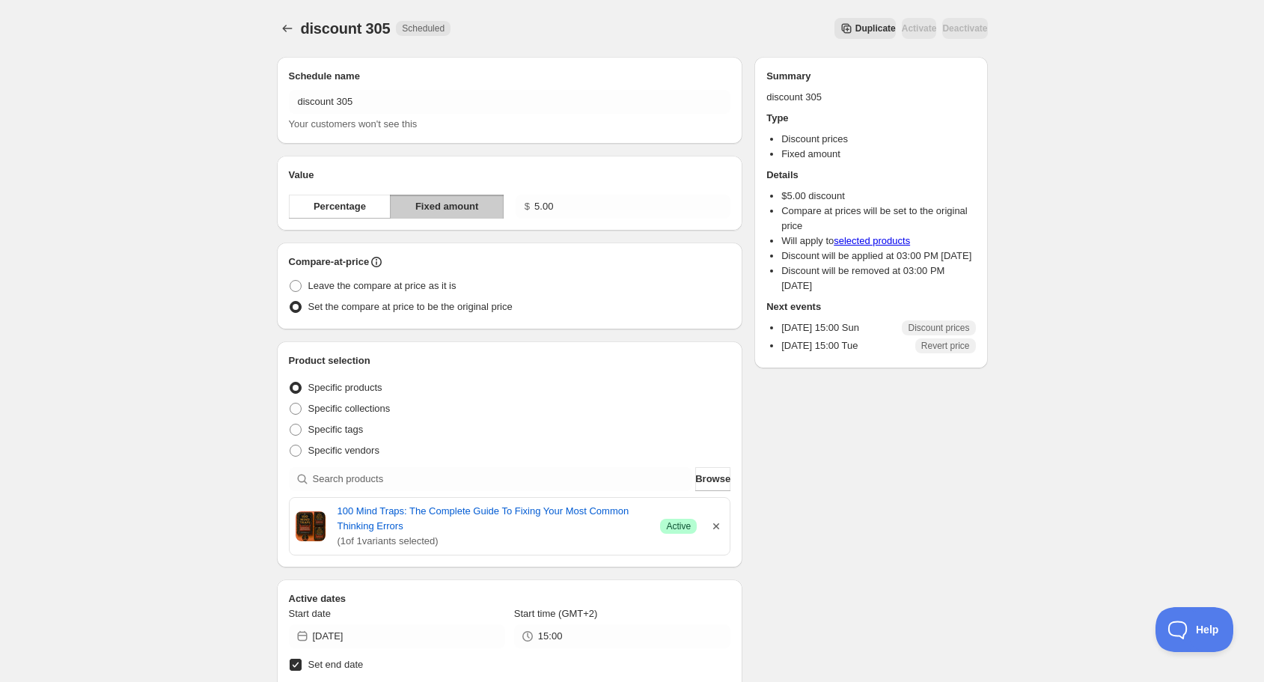
click at [716, 523] on icon "button" at bounding box center [715, 525] width 15 height 15
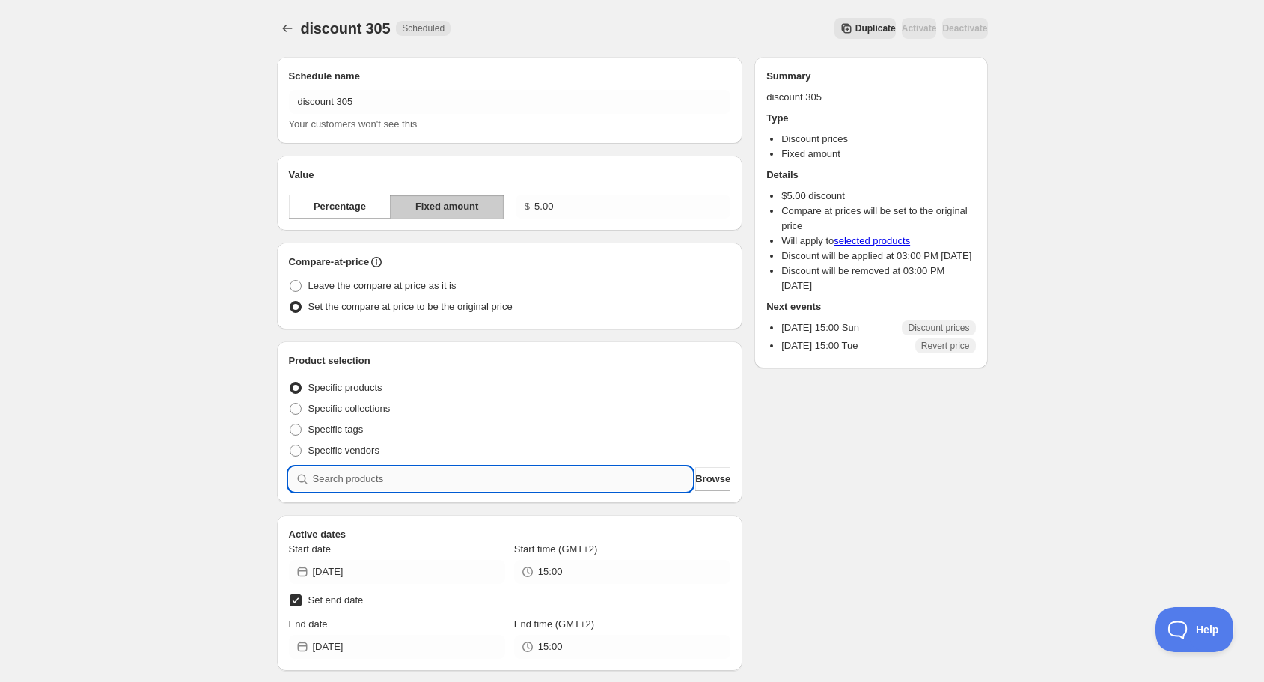
click at [516, 483] on input "search" at bounding box center [503, 479] width 380 height 24
type input "s"
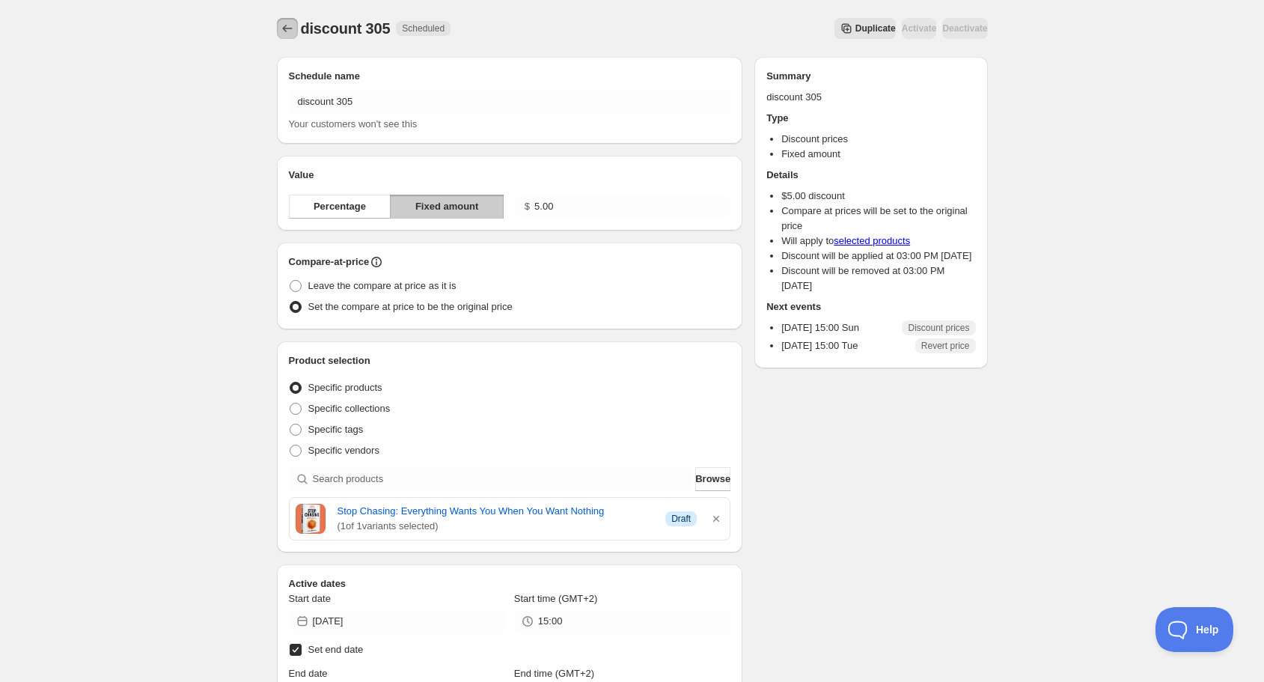
click at [286, 31] on icon "Schedules" at bounding box center [287, 28] width 15 height 15
